Goal: Transaction & Acquisition: Purchase product/service

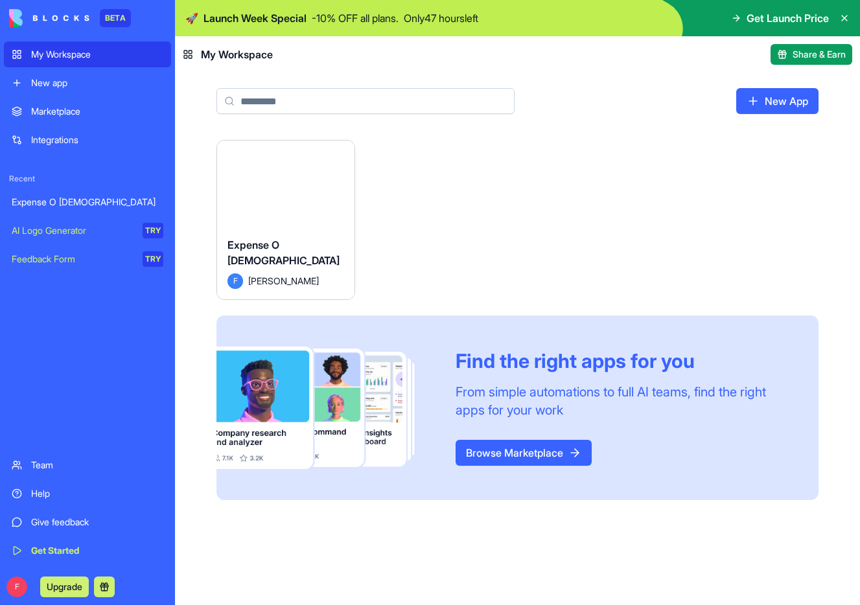
click at [768, 23] on span "Get Launch Price" at bounding box center [788, 18] width 82 height 16
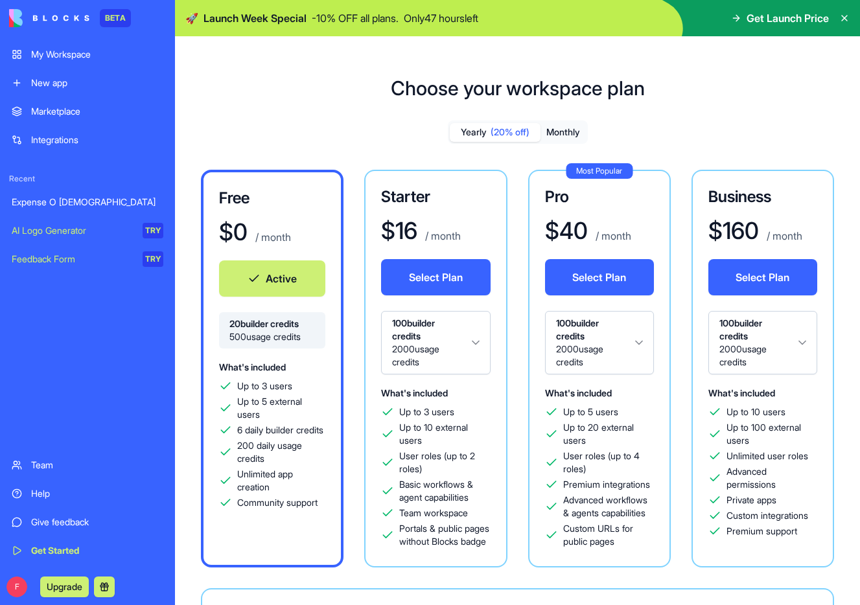
click at [454, 181] on div "Starter $ 16 / month Select Plan 100 builder credits 2000 usage credits What's …" at bounding box center [435, 369] width 143 height 398
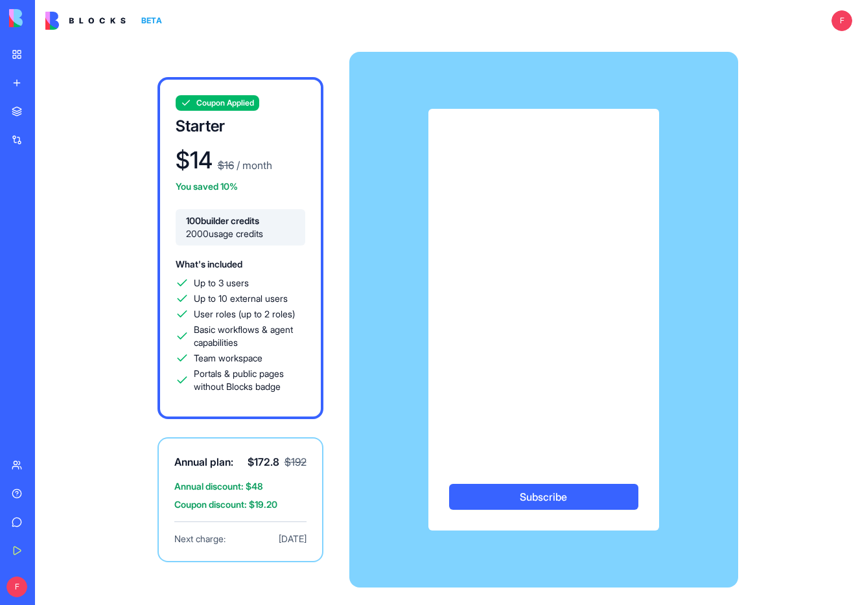
click at [18, 232] on div "AI Logo Generator" at bounding box center [15, 230] width 6 height 13
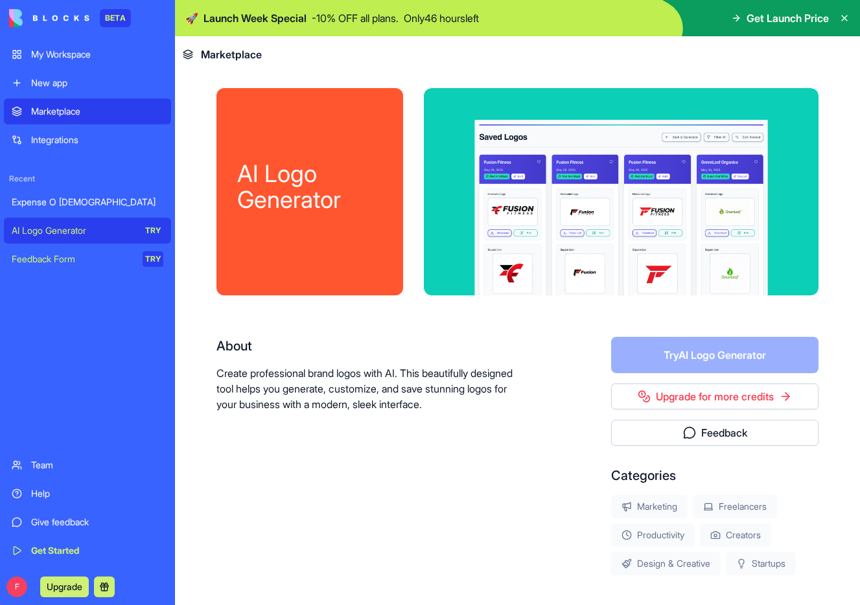
click at [40, 260] on div "Feedback Form" at bounding box center [73, 259] width 122 height 13
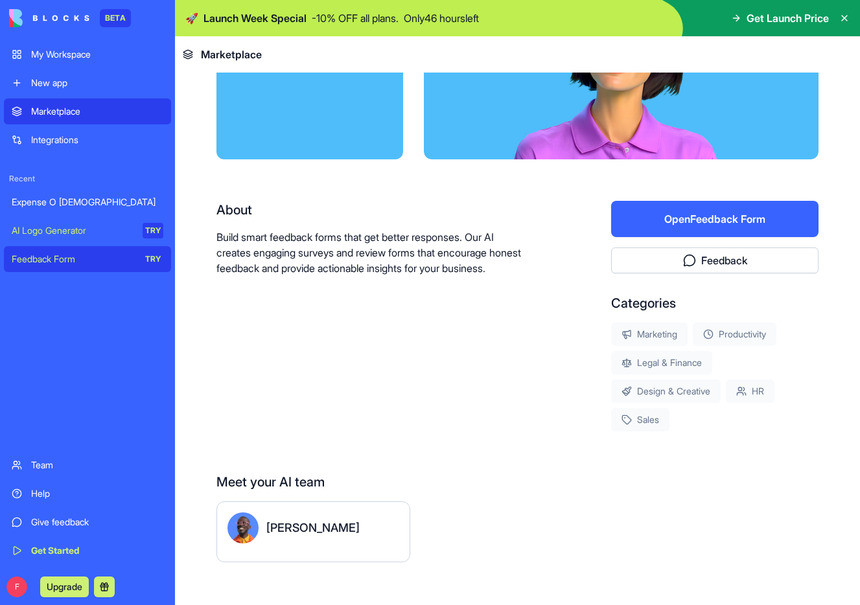
scroll to position [150, 0]
